Goal: Use online tool/utility

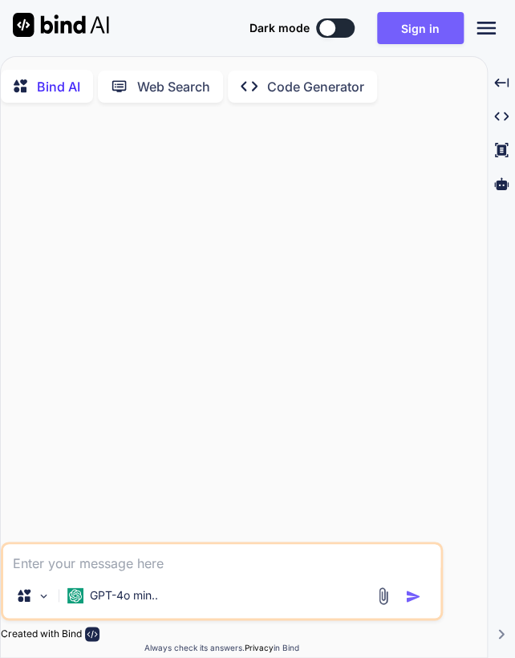
click at [289, 103] on div "Bind AI Web Search Created with Pixso. Code Generator" at bounding box center [222, 86] width 442 height 46
click at [294, 86] on p "Code Generator" at bounding box center [315, 86] width 97 height 19
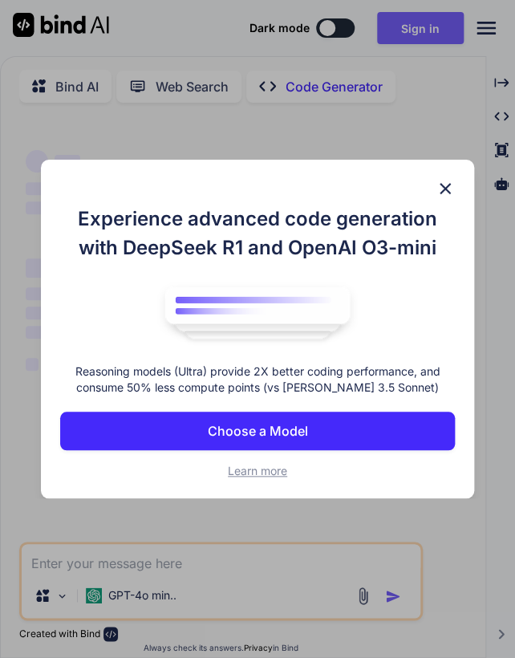
click at [324, 431] on button "Choose a Model" at bounding box center [257, 430] width 394 height 38
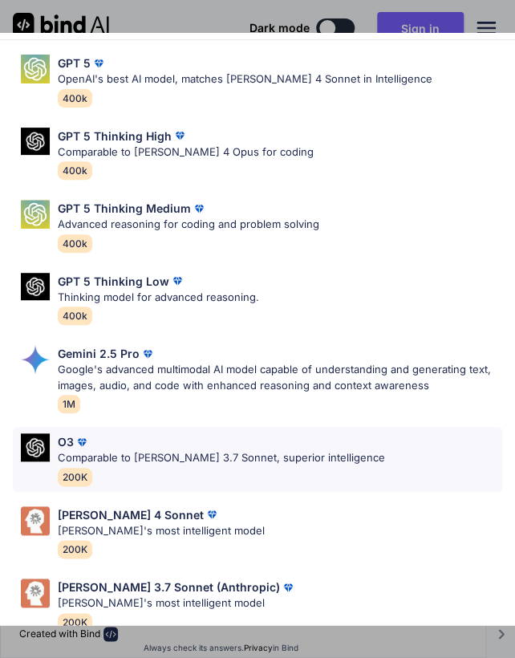
scroll to position [65, 0]
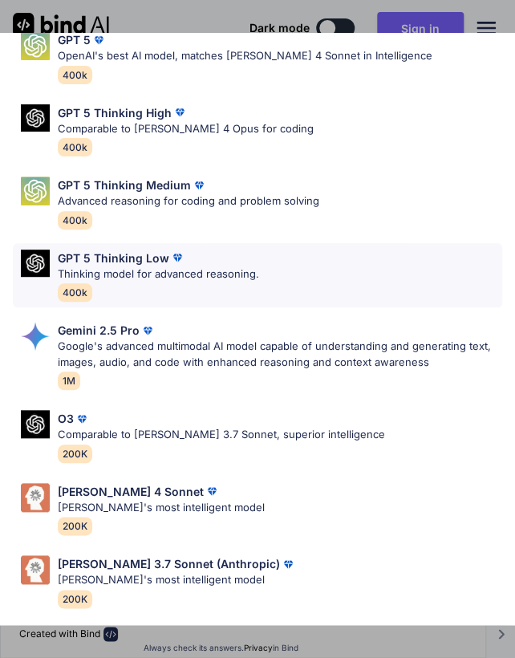
click at [355, 274] on div "GPT 5 Thinking Low Thinking model for advanced reasoning. 400k" at bounding box center [257, 275] width 489 height 65
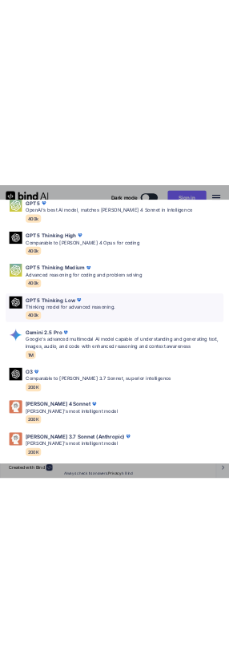
scroll to position [0, 0]
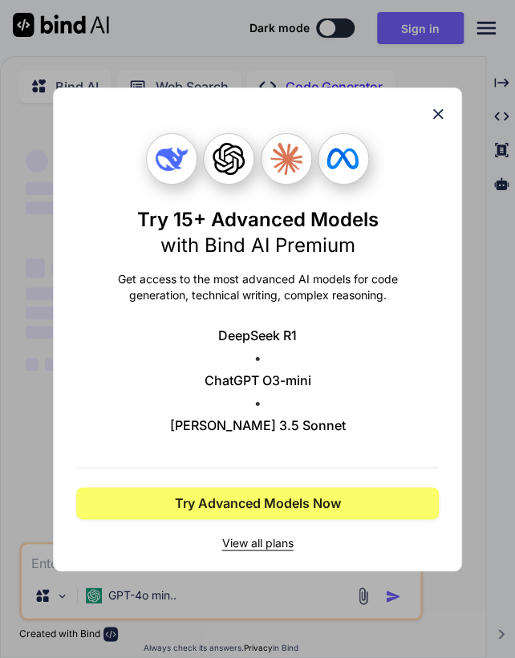
click at [437, 119] on icon at bounding box center [438, 114] width 18 height 18
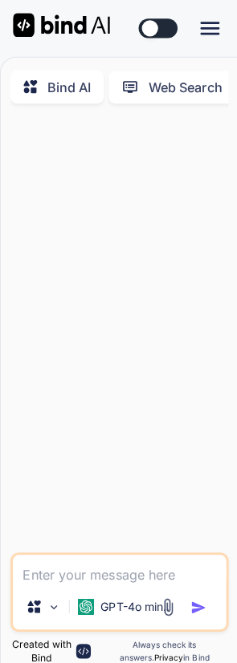
type textarea "x"
